Goal: Information Seeking & Learning: Learn about a topic

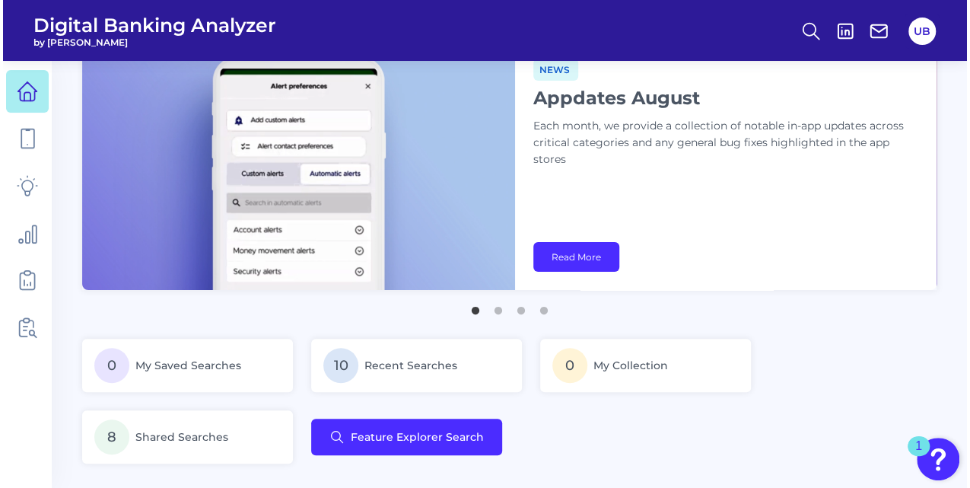
scroll to position [20, 0]
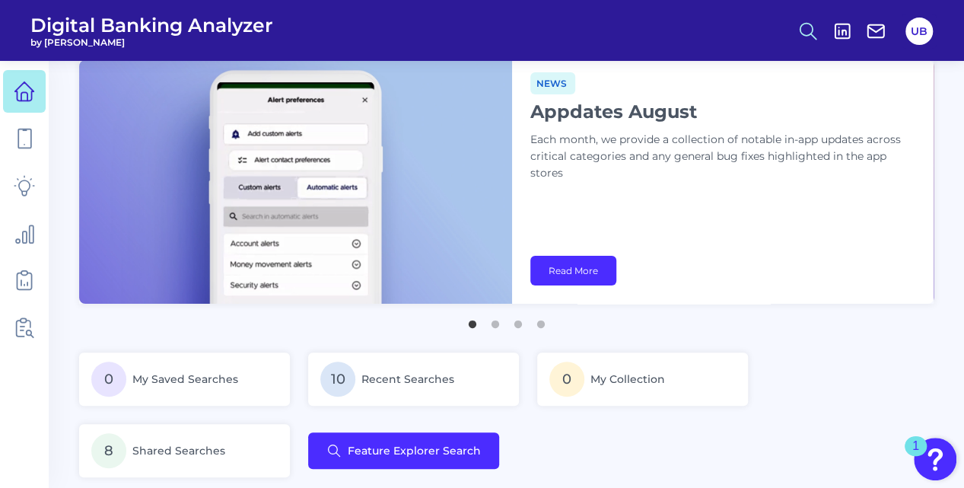
click at [808, 21] on icon at bounding box center [808, 31] width 21 height 21
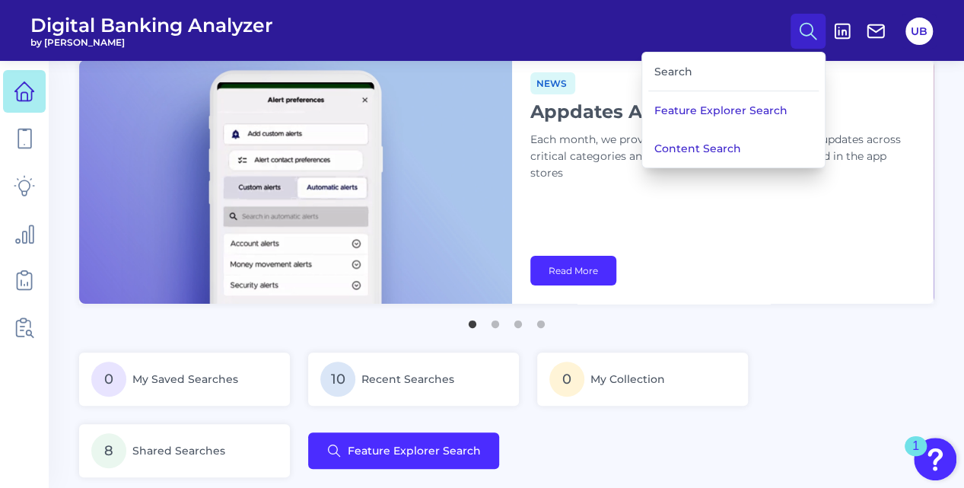
click at [690, 73] on div "Search" at bounding box center [734, 72] width 171 height 39
click at [687, 115] on button "Feature Explorer Search" at bounding box center [733, 110] width 183 height 38
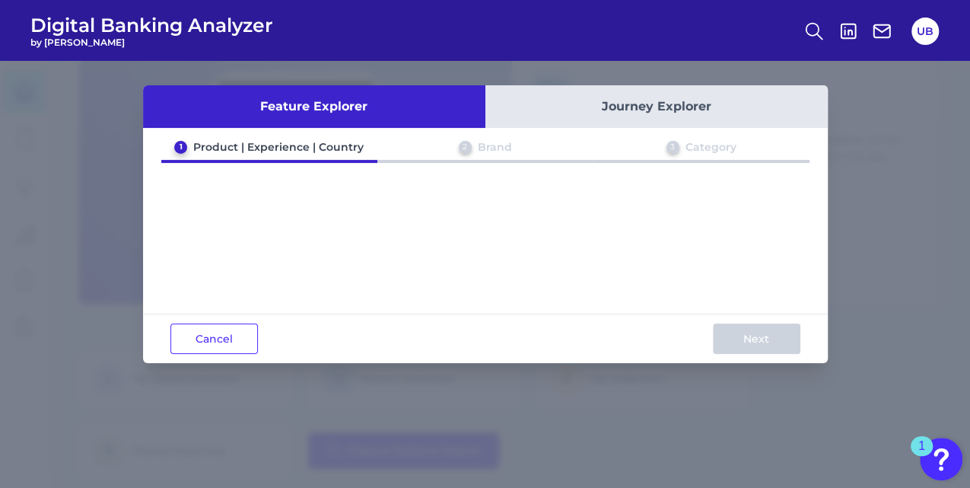
click at [645, 113] on button "Journey Explorer" at bounding box center [657, 106] width 343 height 43
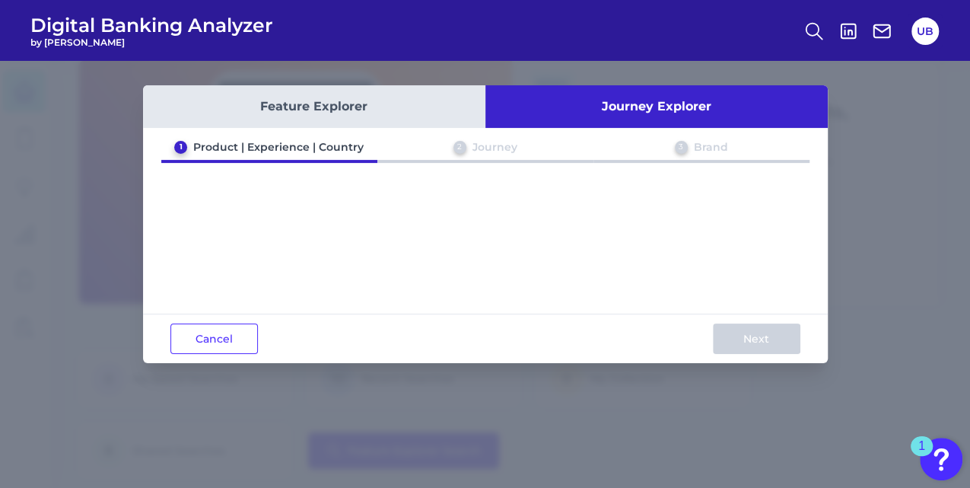
drag, startPoint x: 369, startPoint y: 228, endPoint x: 309, endPoint y: 212, distance: 62.2
click at [309, 212] on div "1 Product | Experience | Country 2 Journey 3 Brand" at bounding box center [485, 223] width 685 height 167
click at [231, 327] on button "Cancel" at bounding box center [215, 338] width 88 height 30
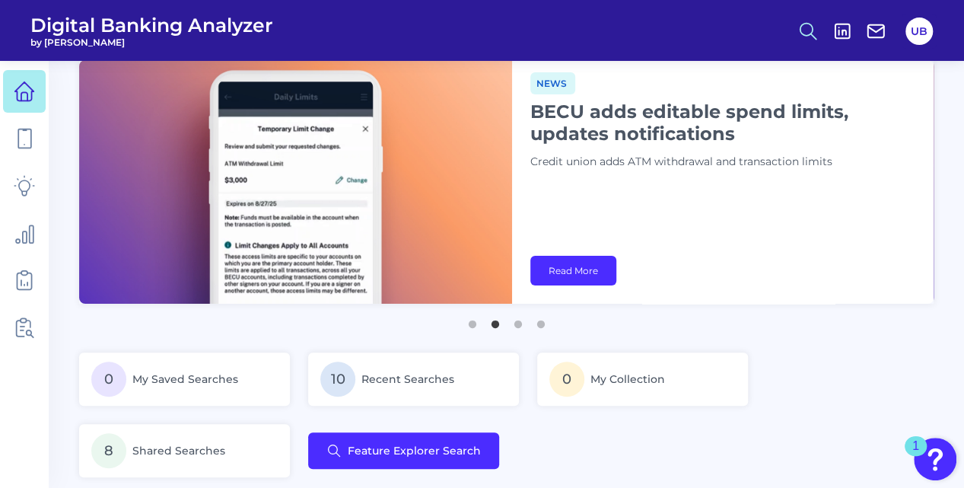
click at [804, 29] on icon at bounding box center [808, 31] width 21 height 21
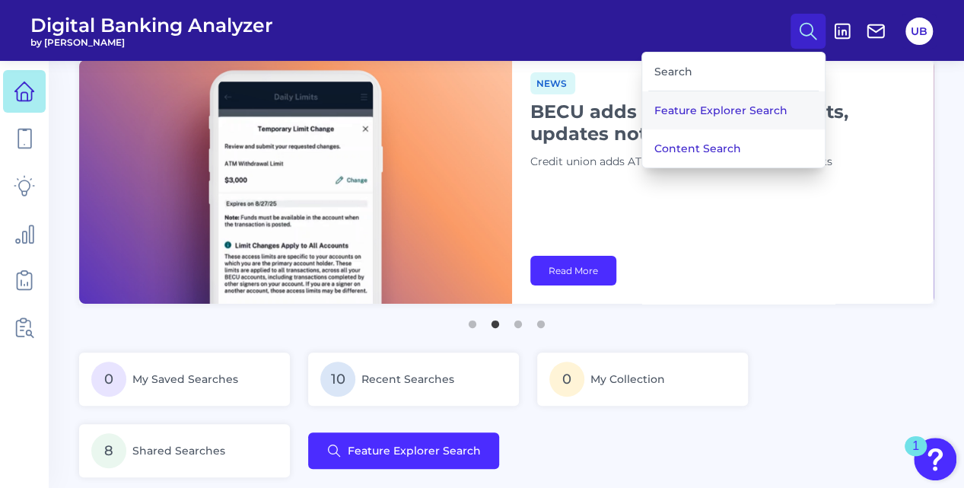
click at [728, 113] on button "Feature Explorer Search" at bounding box center [733, 110] width 183 height 38
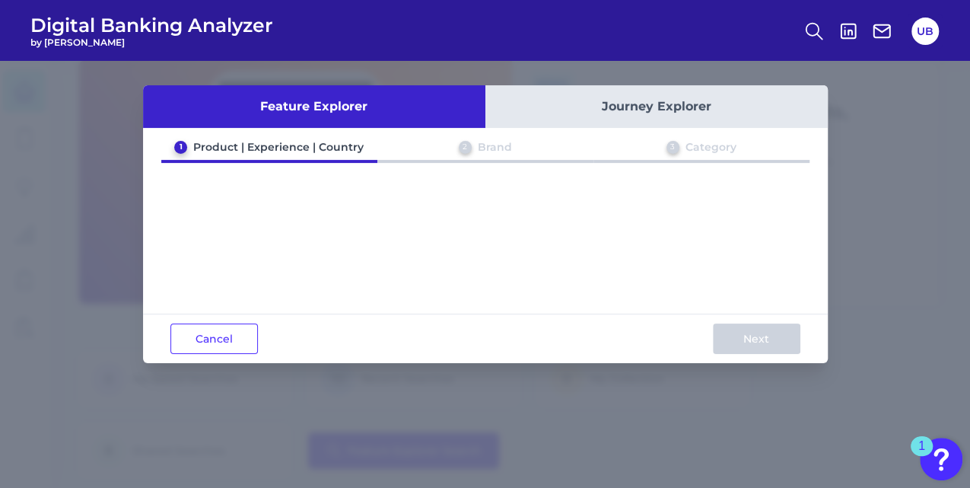
click at [728, 113] on button "Journey Explorer" at bounding box center [657, 106] width 343 height 43
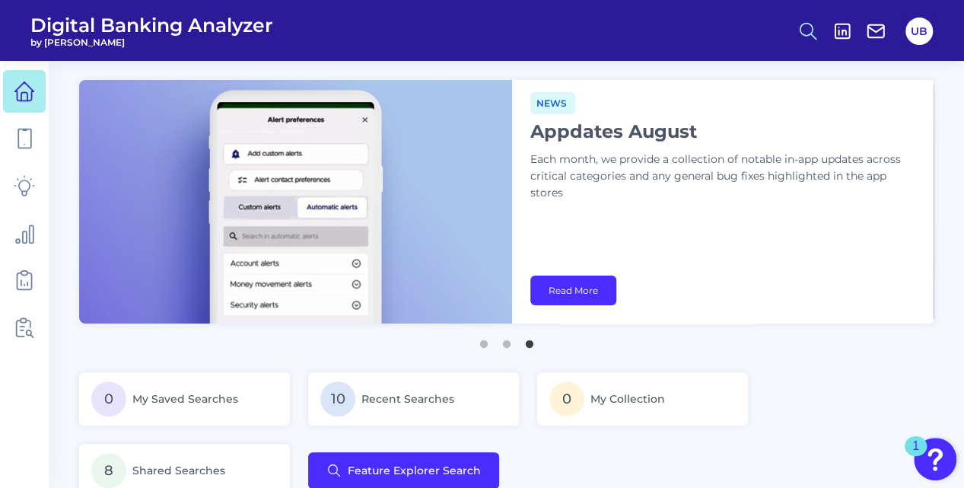
click at [804, 36] on icon at bounding box center [808, 31] width 21 height 21
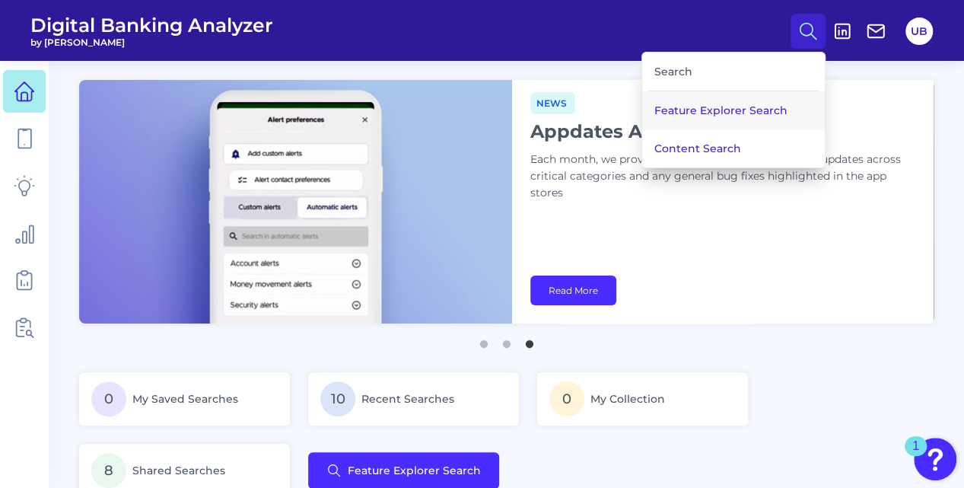
click at [757, 112] on button "Feature Explorer Search" at bounding box center [733, 110] width 183 height 38
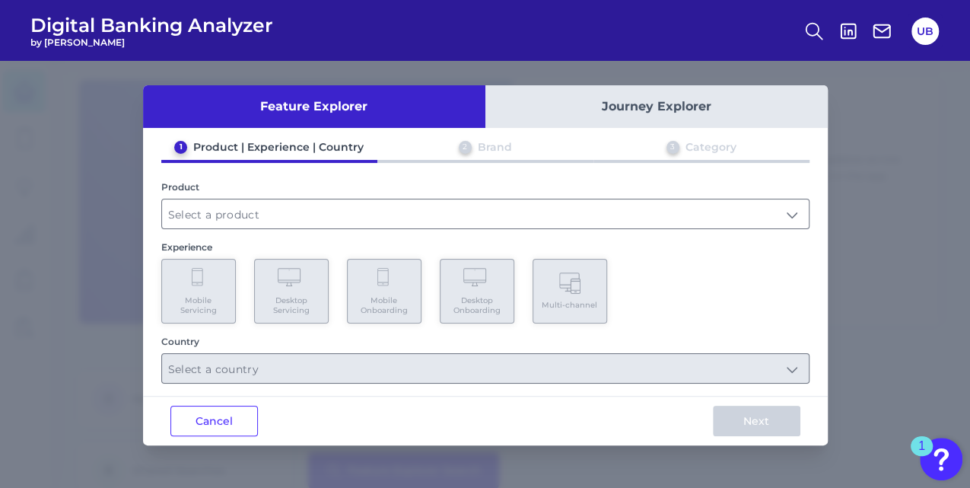
click at [633, 105] on button "Journey Explorer" at bounding box center [657, 106] width 343 height 43
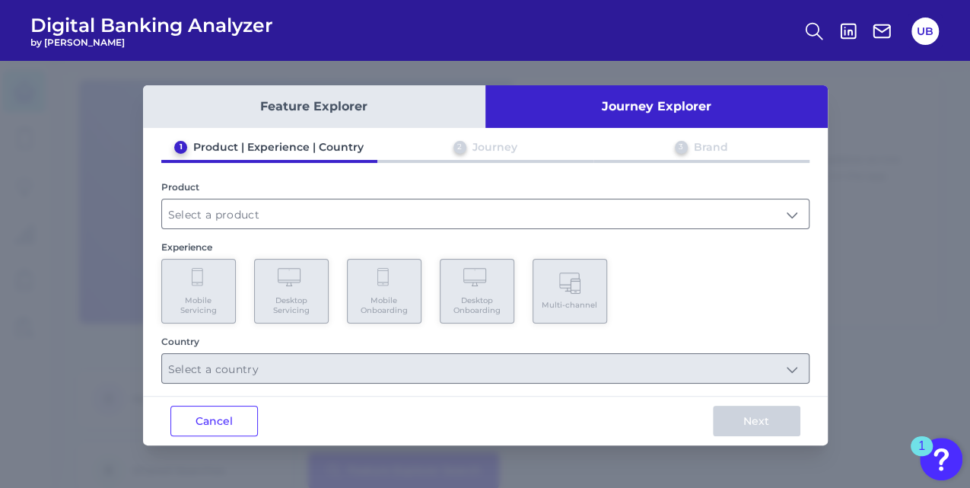
click at [372, 114] on button "Feature Explorer" at bounding box center [314, 106] width 343 height 43
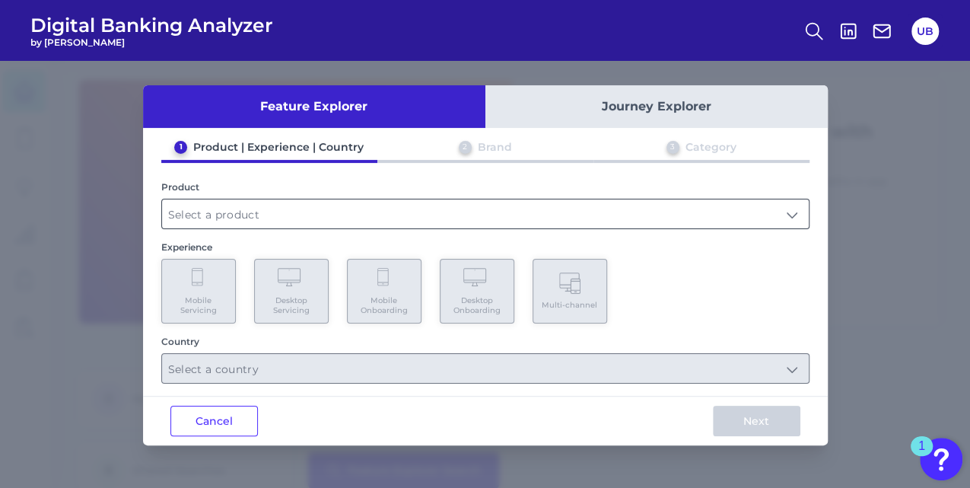
click at [586, 221] on input "text" at bounding box center [485, 213] width 647 height 29
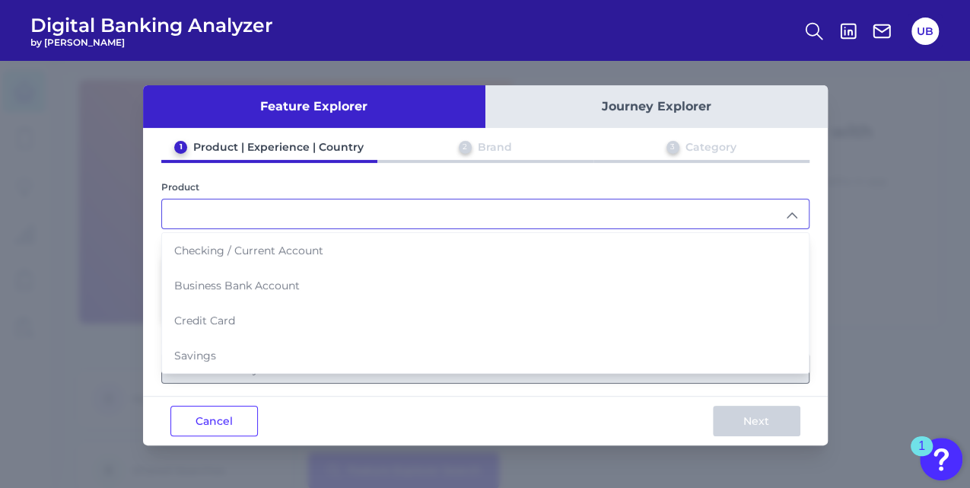
click at [646, 94] on button "Journey Explorer" at bounding box center [657, 106] width 343 height 43
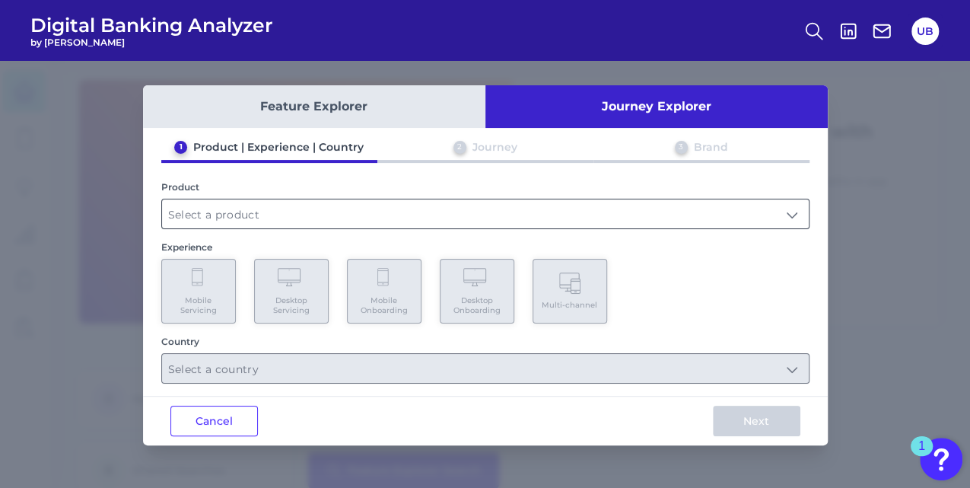
click at [445, 212] on input "text" at bounding box center [485, 213] width 647 height 29
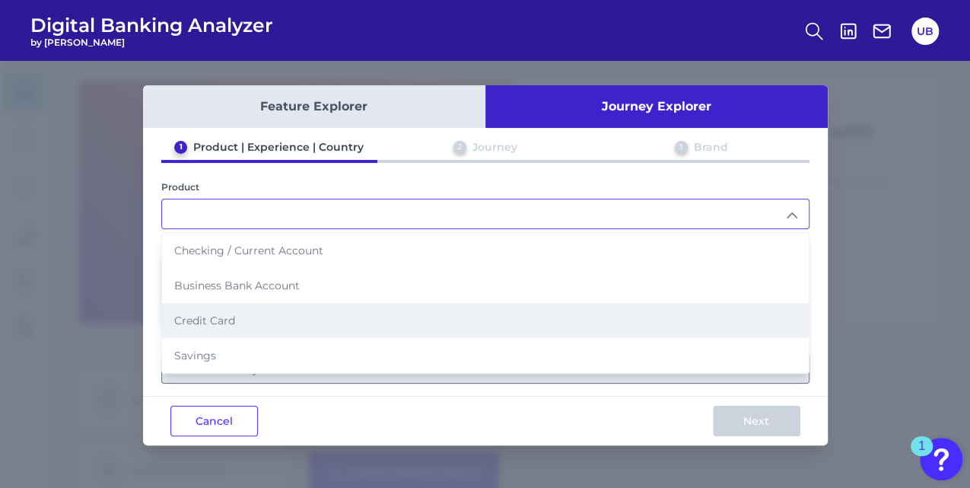
click at [388, 311] on li "Credit Card" at bounding box center [485, 320] width 647 height 35
type input "Credit Card"
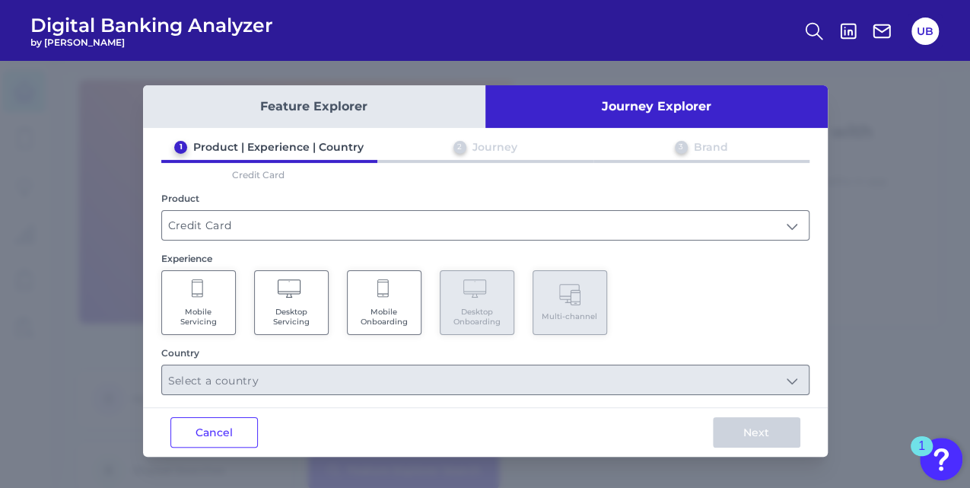
click at [384, 307] on span "Mobile Onboarding" at bounding box center [384, 317] width 58 height 20
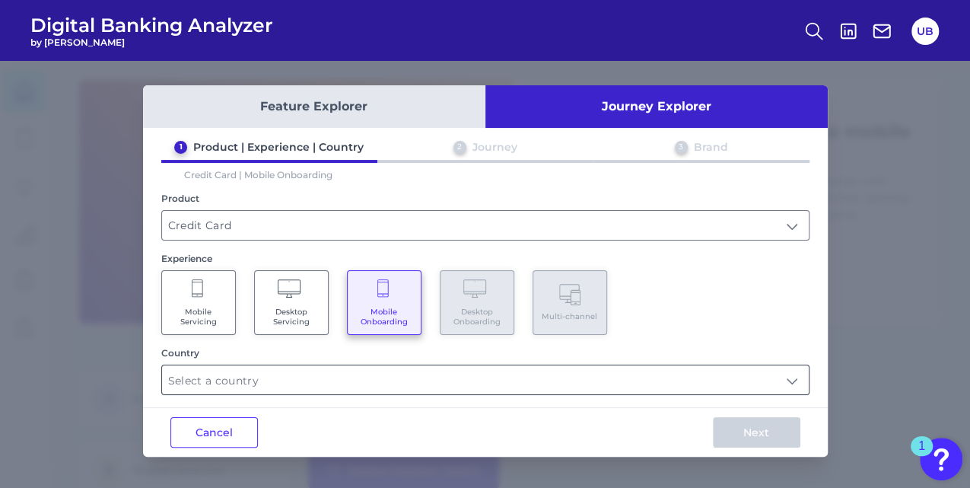
click at [379, 381] on input "text" at bounding box center [485, 379] width 647 height 29
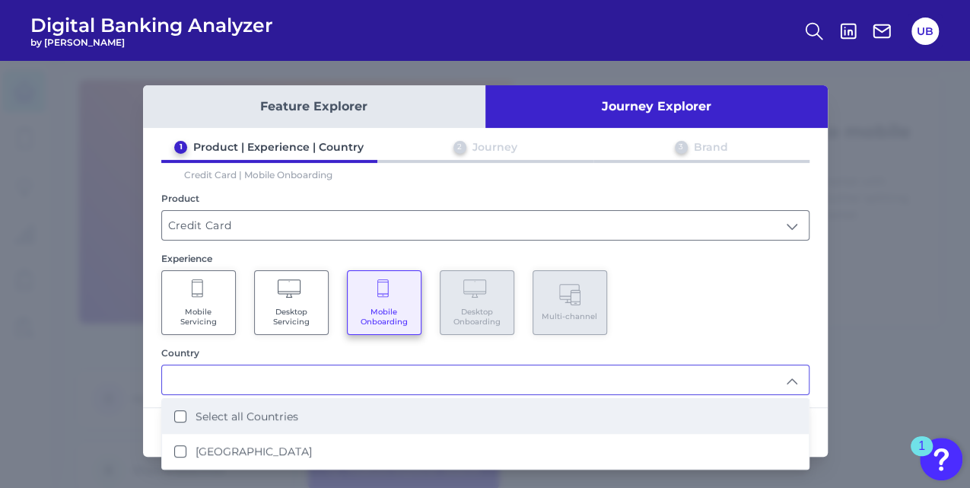
click at [359, 422] on li "Select all Countries" at bounding box center [485, 416] width 647 height 35
type input "Select all Countries"
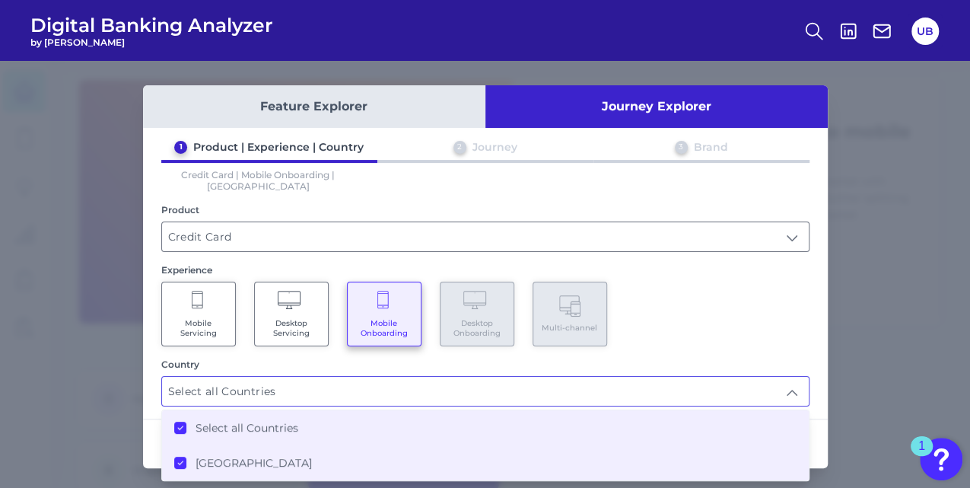
click at [767, 328] on div "Mobile Servicing Desktop Servicing Mobile Onboarding Desktop Onboarding Multi-c…" at bounding box center [485, 314] width 649 height 65
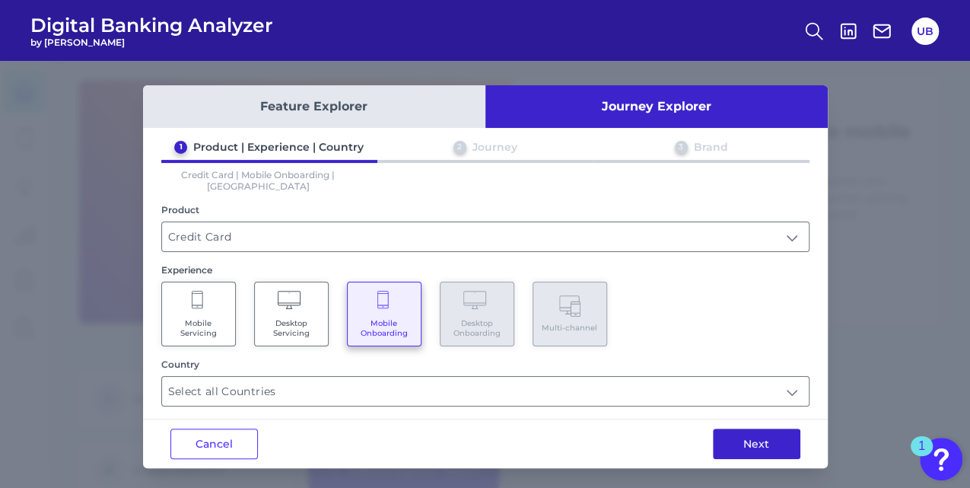
click at [760, 432] on button "Next" at bounding box center [757, 444] width 88 height 30
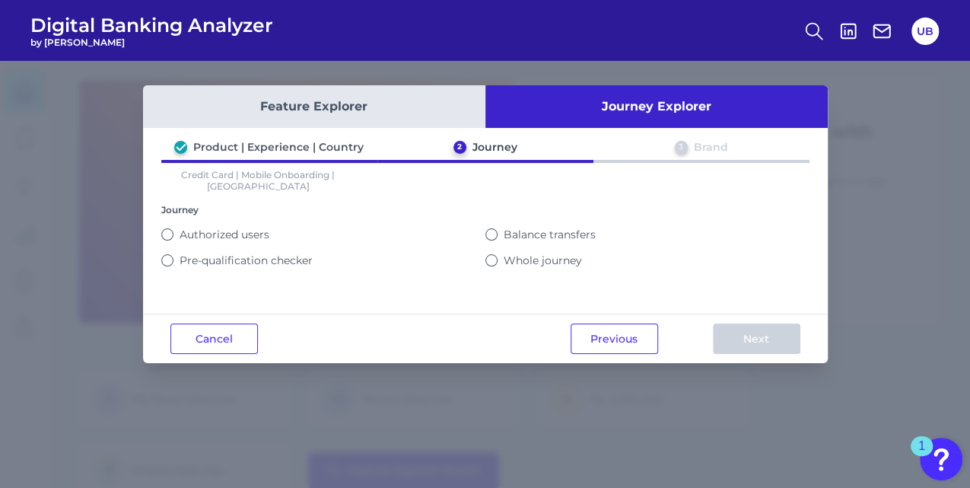
click at [551, 253] on label "Whole journey" at bounding box center [543, 260] width 78 height 14
click at [498, 254] on button "Whole journey" at bounding box center [492, 260] width 12 height 12
click at [531, 228] on label "Balance transfers" at bounding box center [550, 235] width 92 height 14
click at [498, 228] on button "Balance transfers" at bounding box center [492, 234] width 12 height 12
click at [516, 253] on label "Whole journey" at bounding box center [543, 260] width 78 height 14
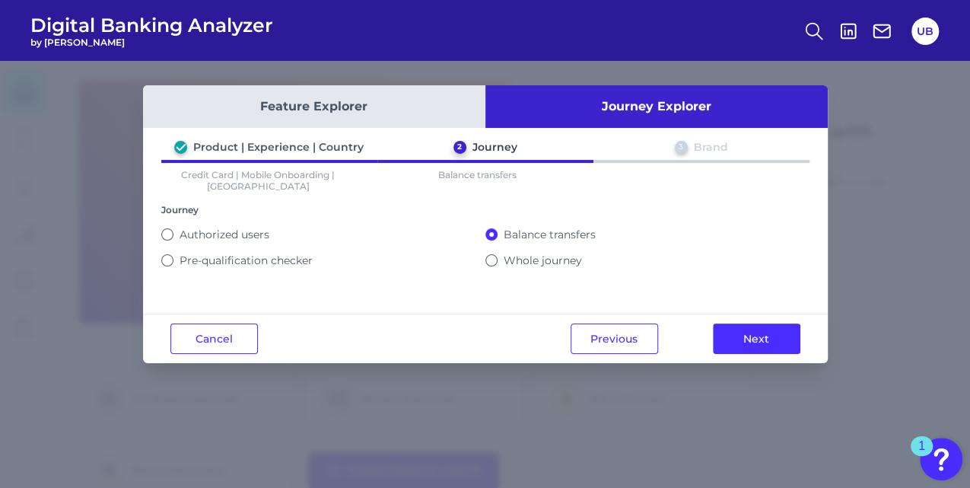
click at [498, 254] on button "Whole journey" at bounding box center [492, 260] width 12 height 12
click at [518, 228] on label "Balance transfers" at bounding box center [550, 235] width 92 height 14
click at [498, 228] on button "Balance transfers" at bounding box center [492, 234] width 12 height 12
click at [763, 335] on button "Next" at bounding box center [757, 338] width 88 height 30
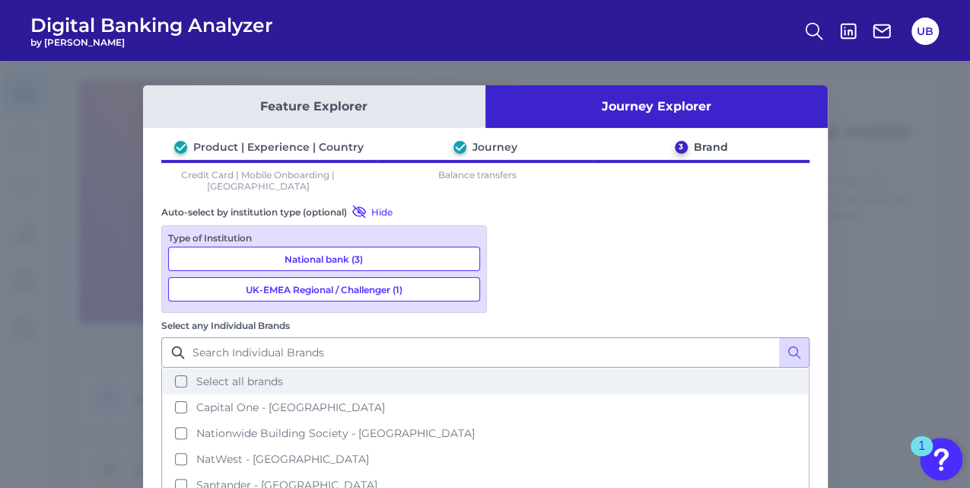
click at [549, 368] on button "Select all brands" at bounding box center [485, 381] width 645 height 26
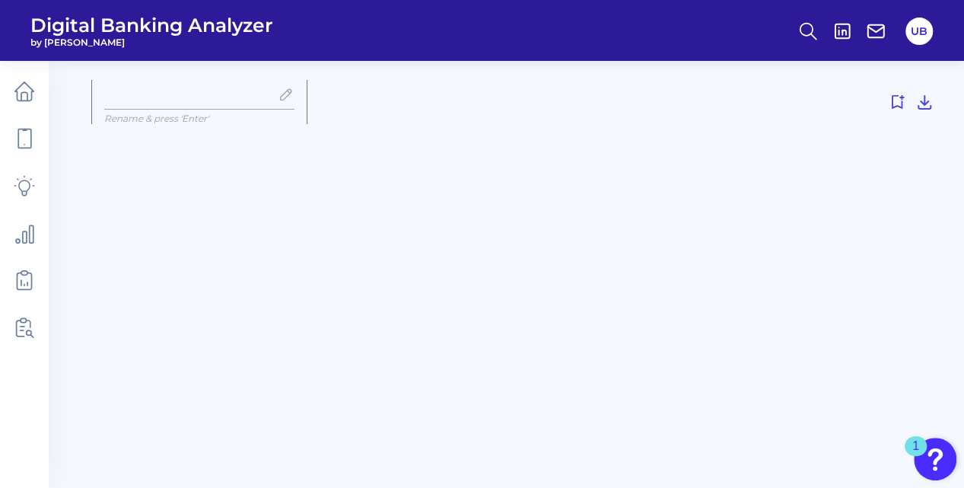
click at [746, 461] on main "Rename & press 'Enter'" at bounding box center [482, 244] width 964 height 488
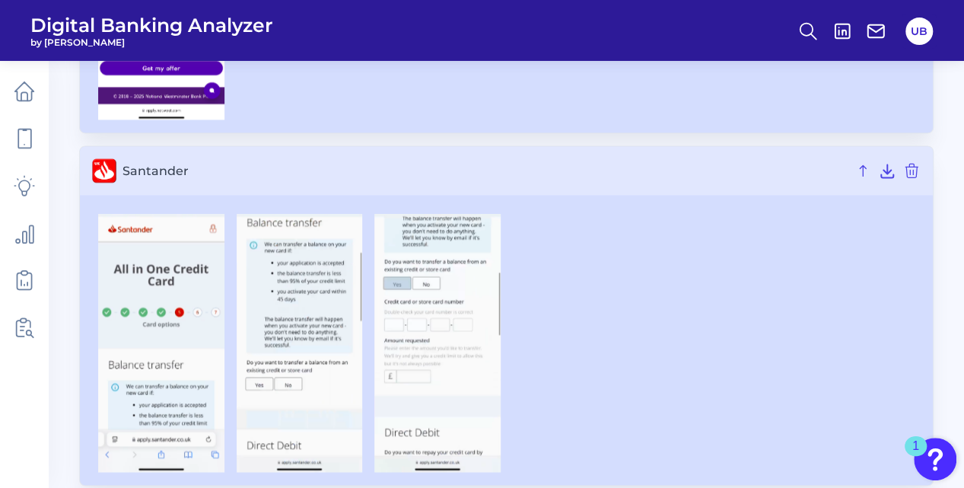
scroll to position [1108, 0]
drag, startPoint x: 568, startPoint y: 436, endPoint x: 553, endPoint y: 431, distance: 16.1
click at [553, 431] on div at bounding box center [506, 342] width 829 height 258
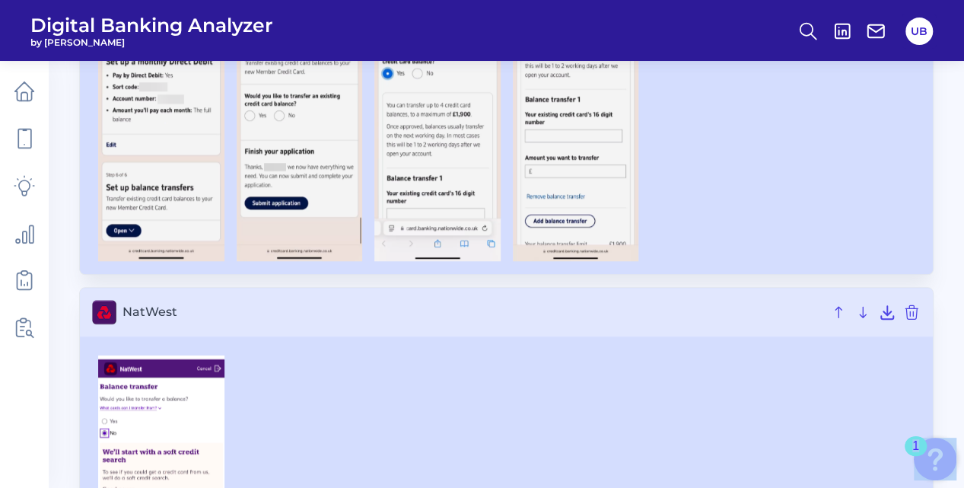
scroll to position [606, 0]
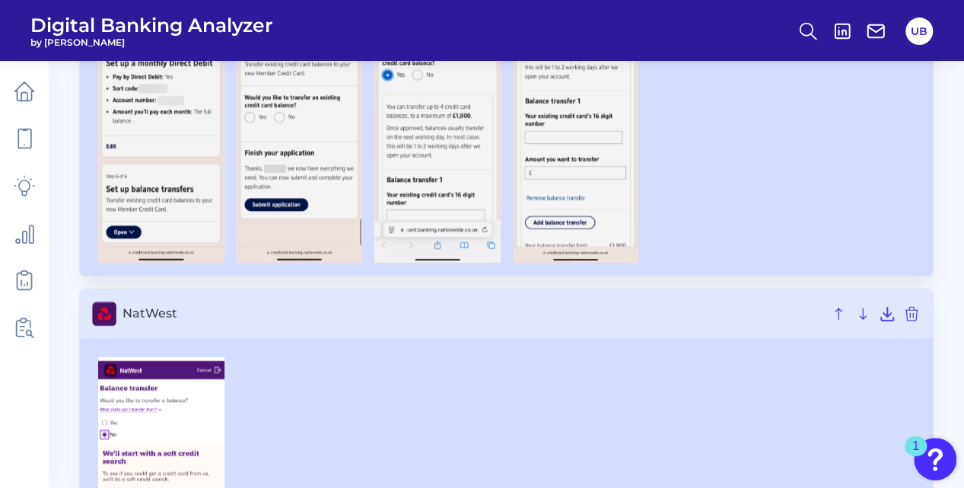
click at [294, 357] on div at bounding box center [506, 488] width 829 height 263
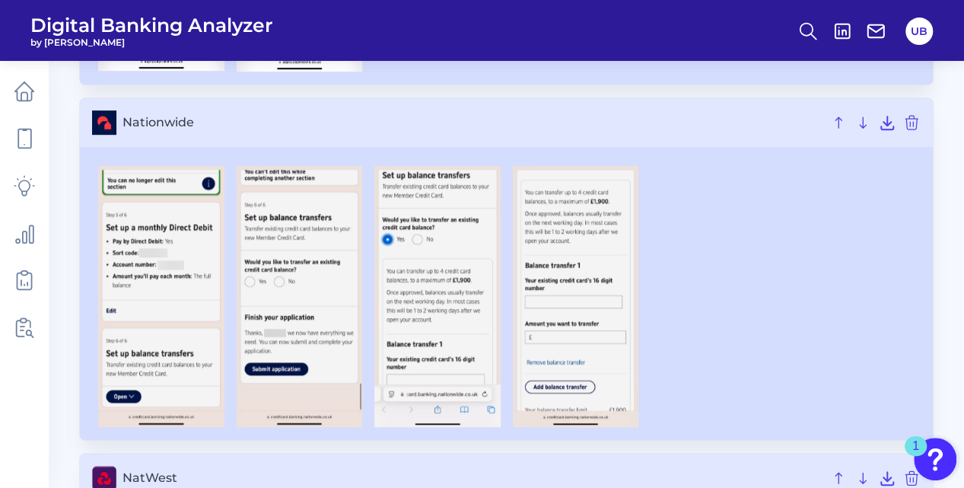
scroll to position [441, 0]
